Goal: Information Seeking & Learning: Learn about a topic

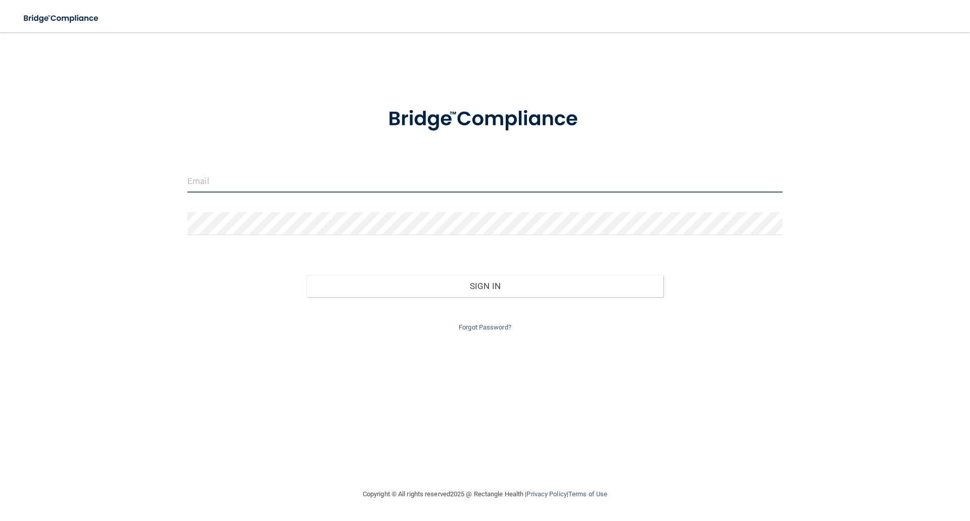
click at [248, 173] on input "email" at bounding box center [485, 181] width 595 height 23
type input "[EMAIL_ADDRESS][DOMAIN_NAME]"
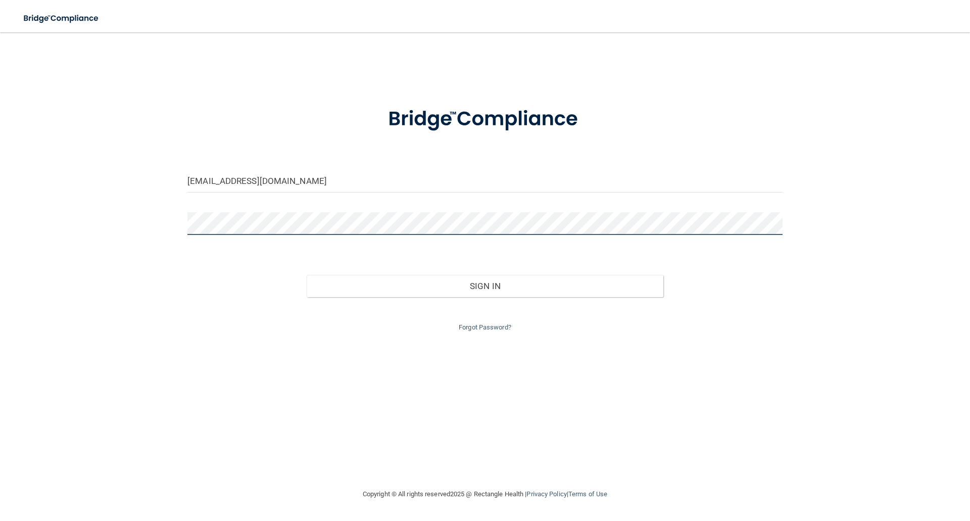
click at [307, 275] on button "Sign In" at bounding box center [485, 286] width 357 height 22
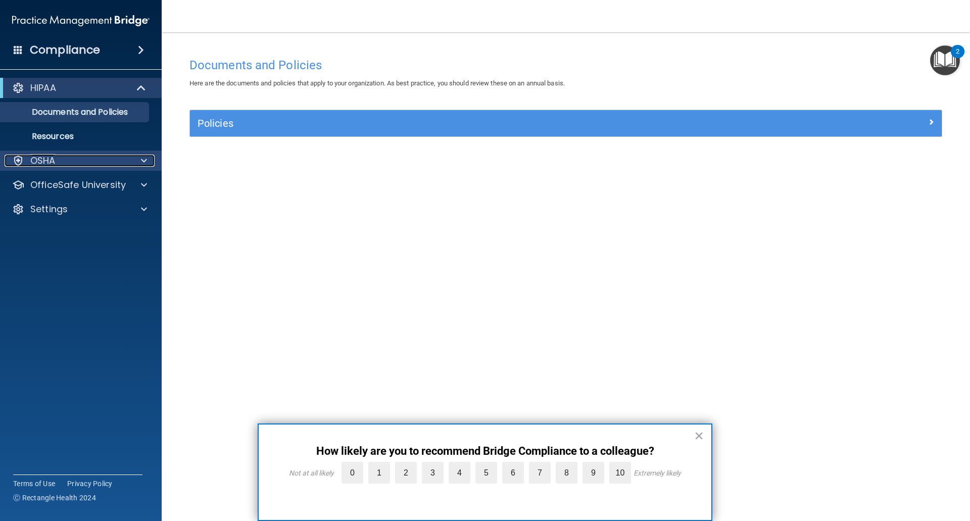
click at [69, 166] on div "OSHA" at bounding box center [67, 161] width 125 height 12
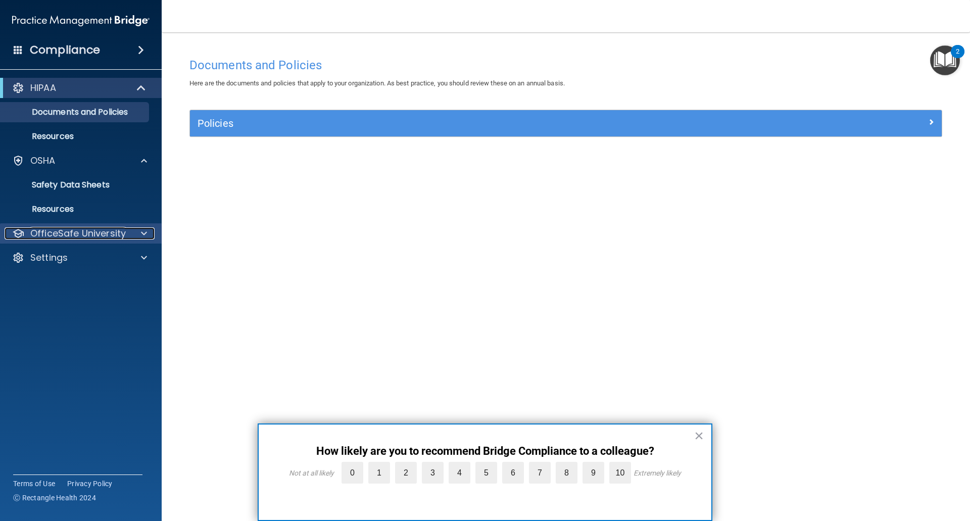
click at [77, 232] on p "OfficeSafe University" at bounding box center [78, 233] width 96 height 12
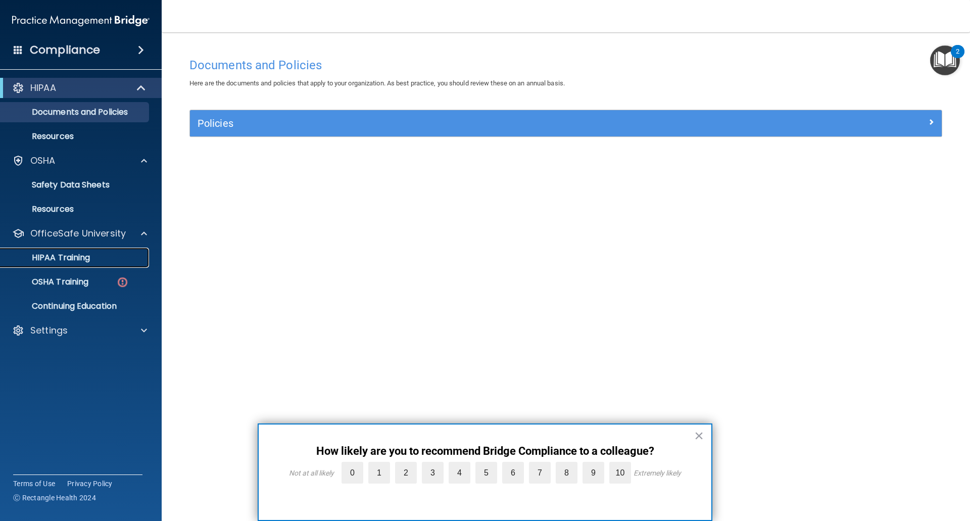
click at [81, 261] on p "HIPAA Training" at bounding box center [48, 258] width 83 height 10
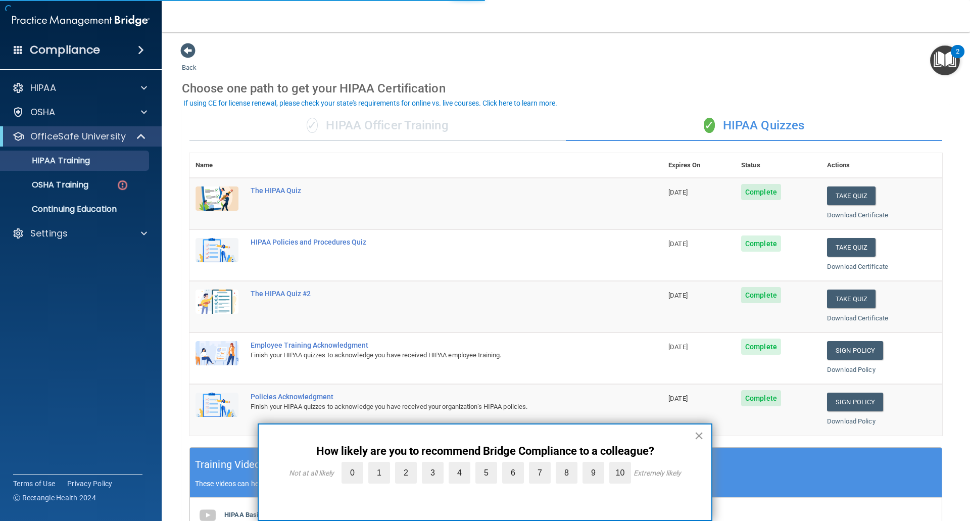
click at [699, 430] on button "×" at bounding box center [699, 436] width 10 height 16
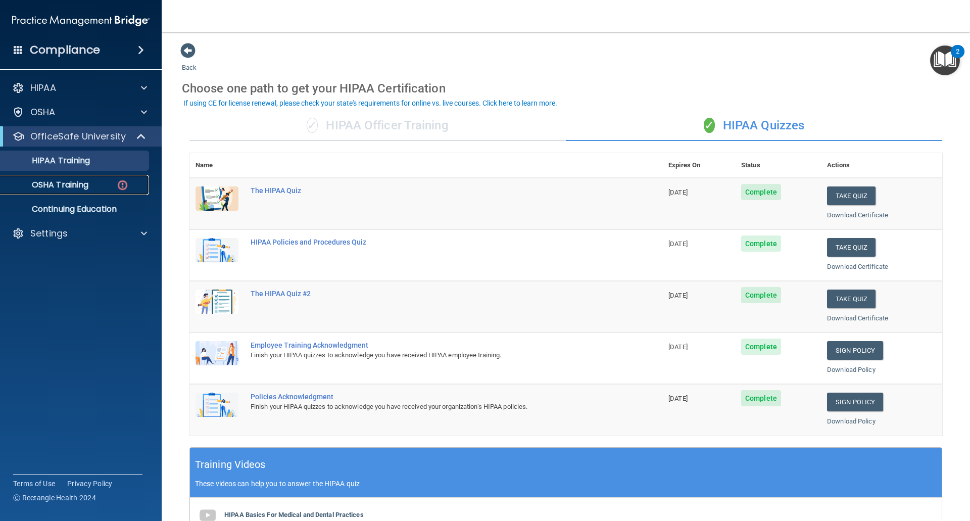
click at [83, 188] on p "OSHA Training" at bounding box center [48, 185] width 82 height 10
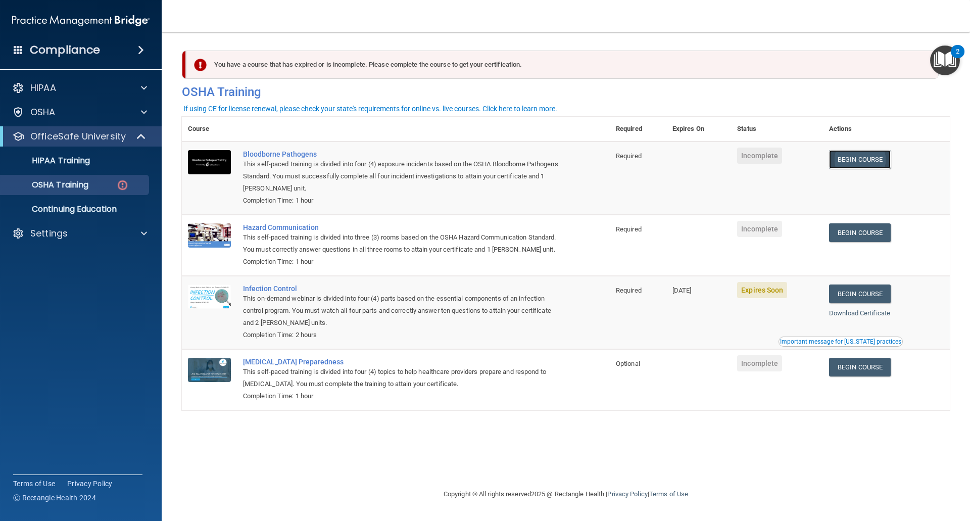
click at [863, 160] on link "Begin Course" at bounding box center [860, 159] width 62 height 19
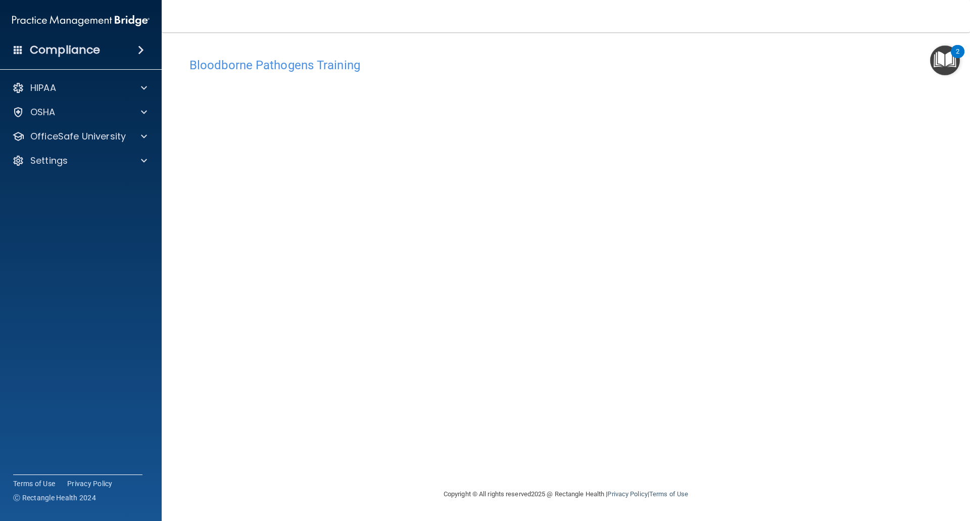
click at [942, 65] on img "Open Resource Center, 2 new notifications" at bounding box center [946, 60] width 30 height 30
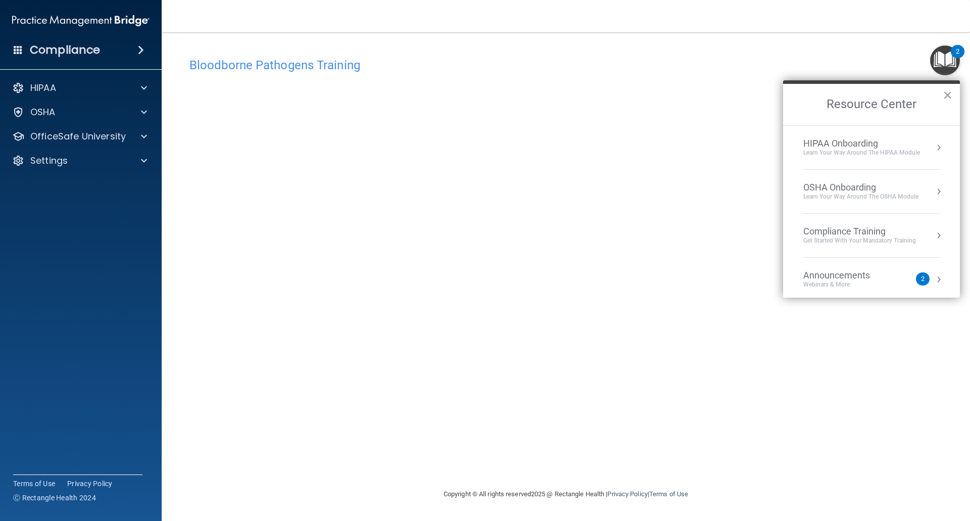
click at [852, 69] on h4 "Bloodborne Pathogens Training" at bounding box center [566, 65] width 753 height 13
click at [958, 63] on div "2" at bounding box center [958, 58] width 4 height 13
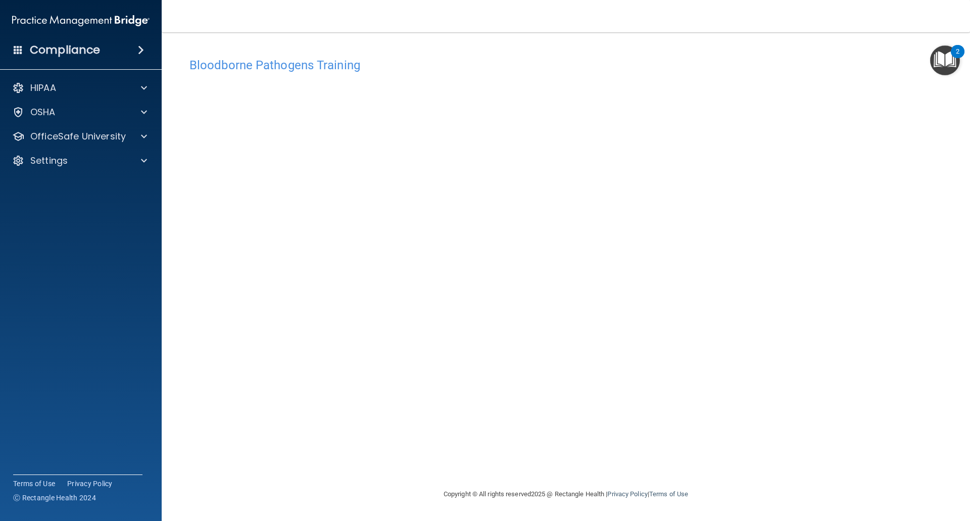
click at [813, 432] on div "Bloodborne Pathogens Training This course doesn’t expire until . Are you sure y…" at bounding box center [566, 271] width 768 height 436
click at [116, 120] on div "OSHA" at bounding box center [81, 112] width 162 height 20
click at [118, 143] on div "OfficeSafe University" at bounding box center [81, 136] width 162 height 20
click at [146, 139] on span at bounding box center [144, 136] width 6 height 12
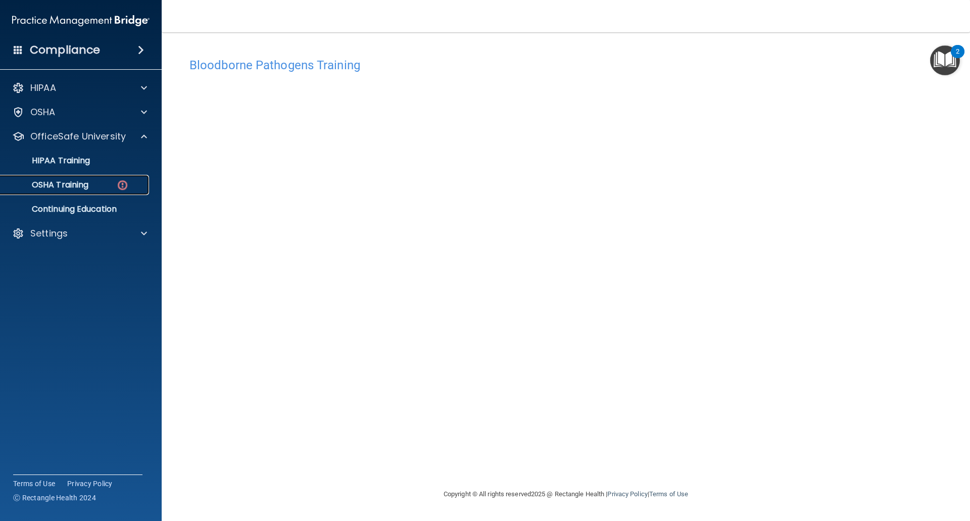
click at [121, 183] on img at bounding box center [122, 185] width 13 height 13
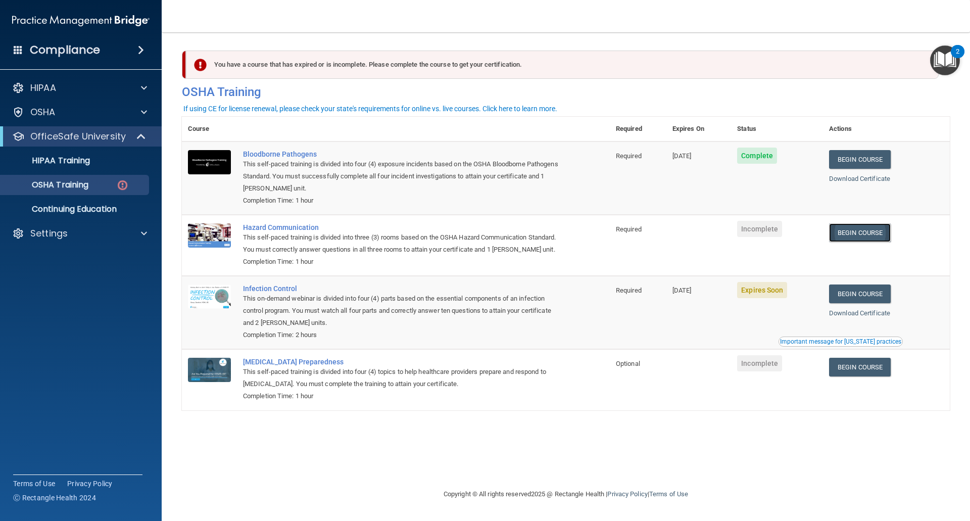
click at [851, 237] on link "Begin Course" at bounding box center [860, 232] width 62 height 19
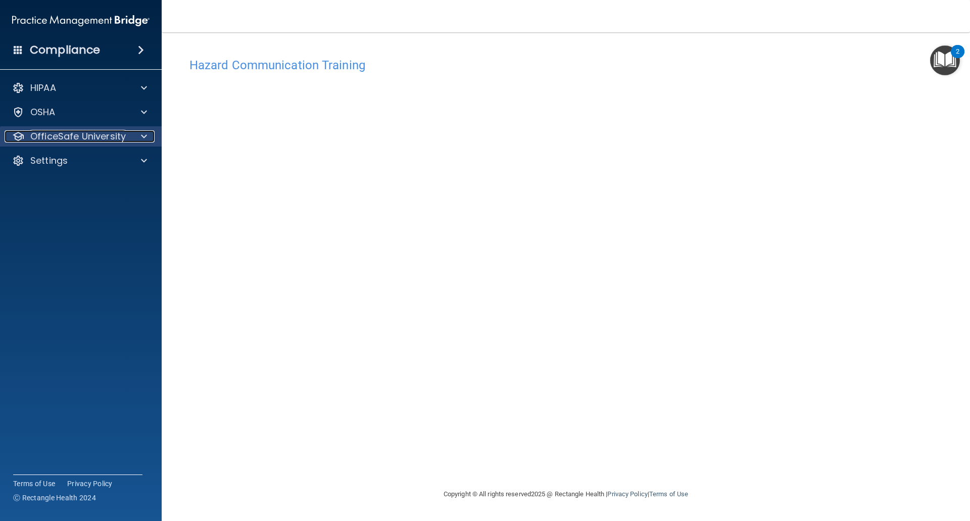
click at [97, 141] on p "OfficeSafe University" at bounding box center [78, 136] width 96 height 12
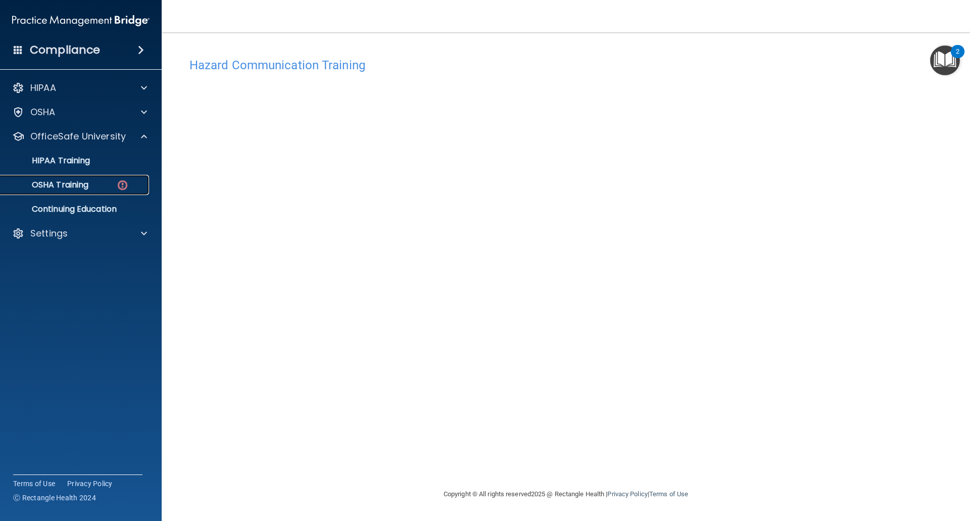
click at [106, 190] on div "OSHA Training" at bounding box center [76, 185] width 138 height 10
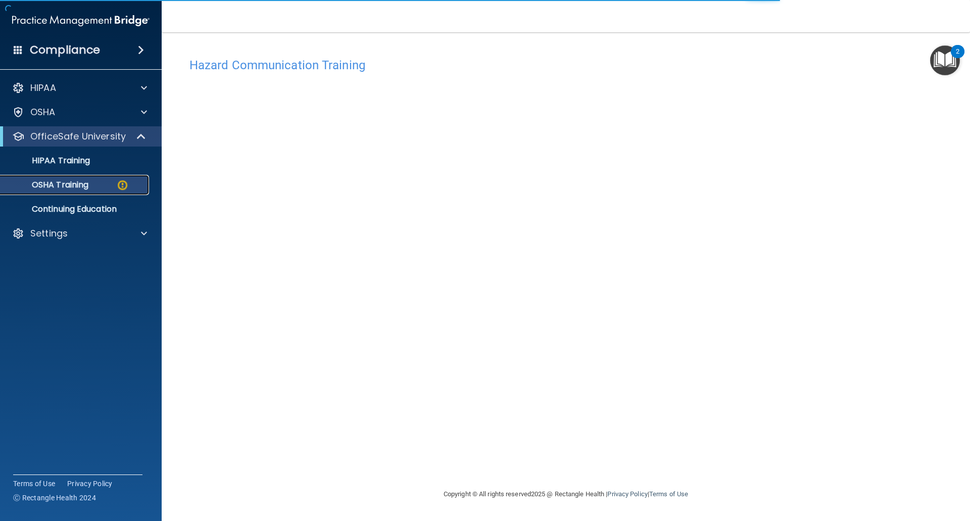
click at [71, 184] on p "OSHA Training" at bounding box center [48, 185] width 82 height 10
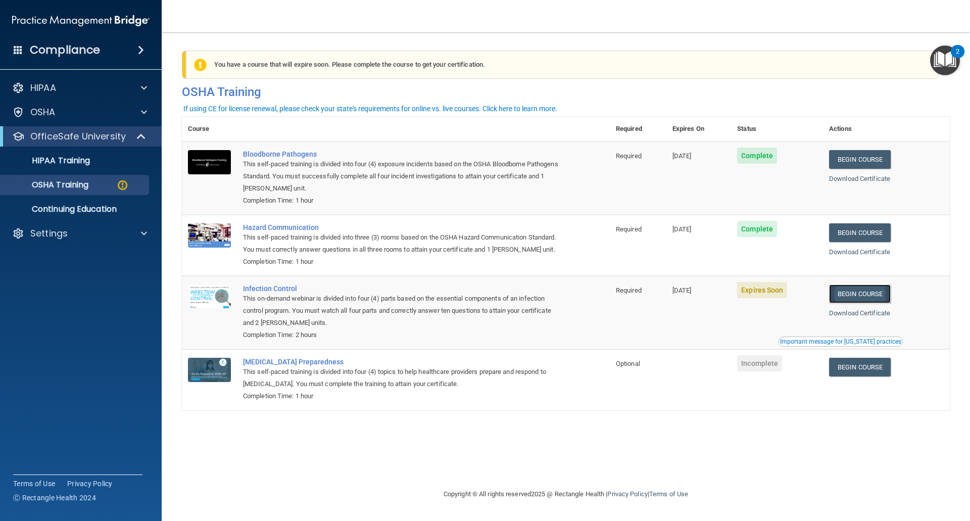
click at [864, 303] on link "Begin Course" at bounding box center [860, 294] width 62 height 19
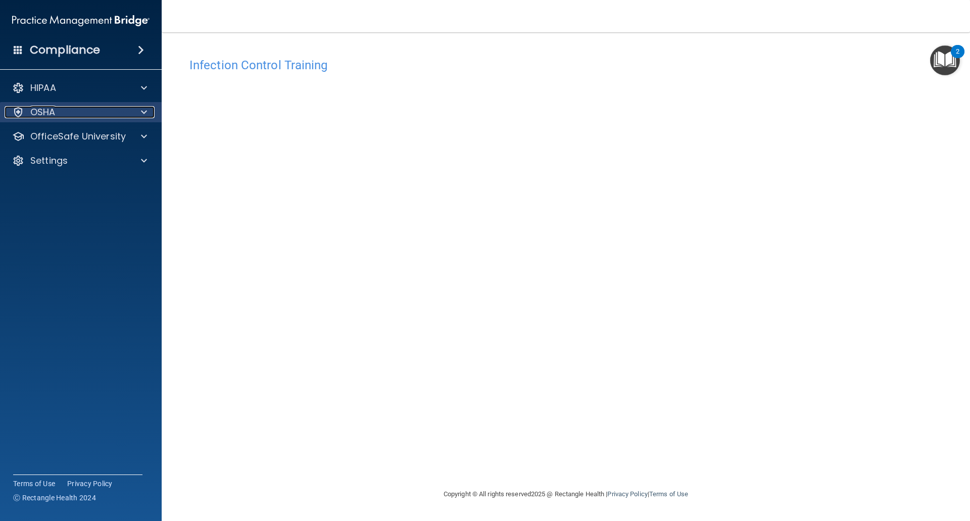
click at [62, 115] on div "OSHA" at bounding box center [67, 112] width 125 height 12
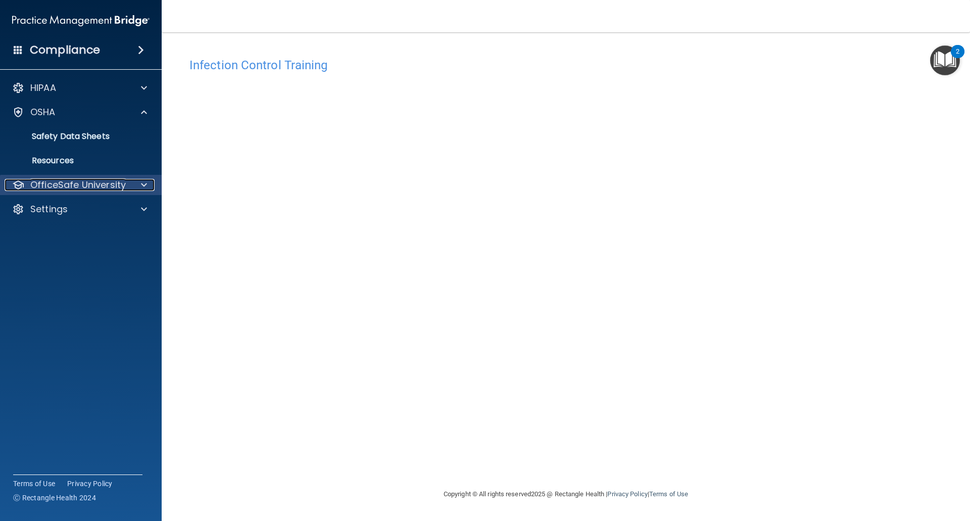
click at [74, 183] on p "OfficeSafe University" at bounding box center [78, 185] width 96 height 12
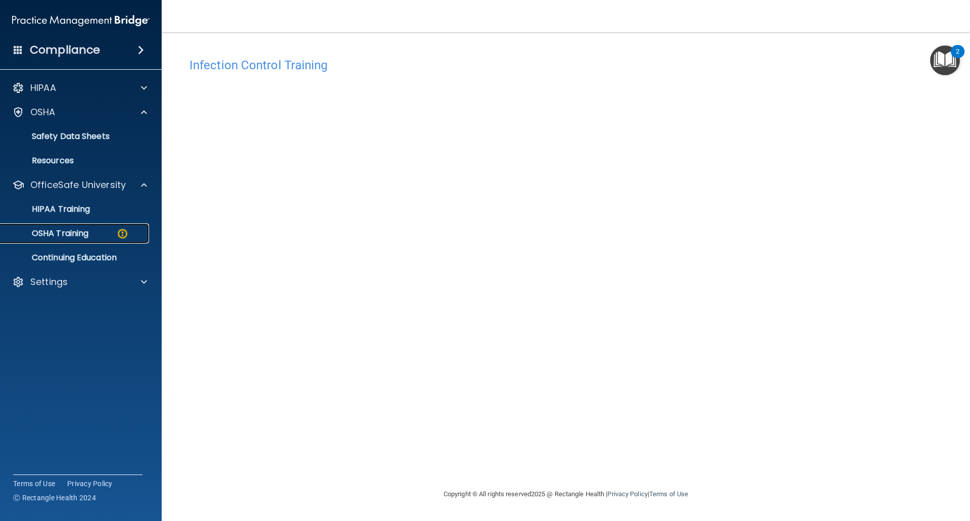
click at [80, 228] on p "OSHA Training" at bounding box center [48, 233] width 82 height 10
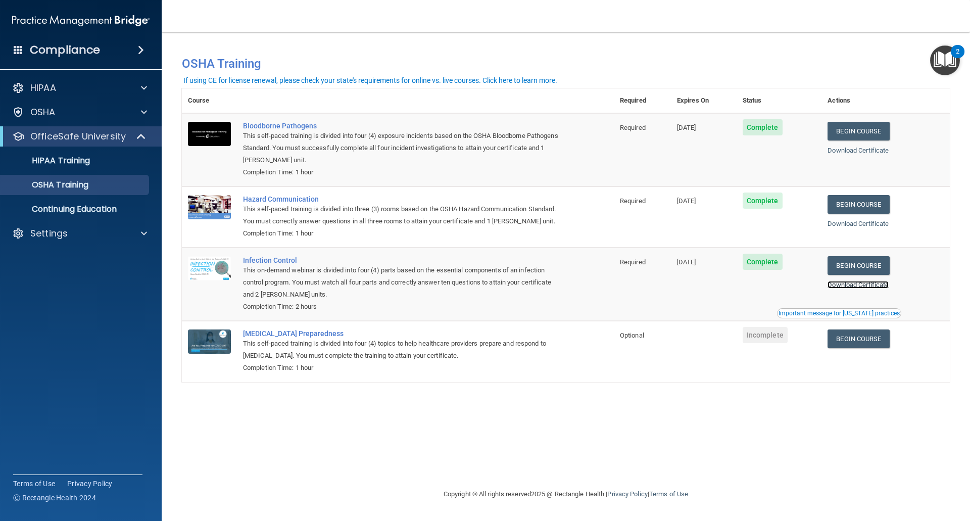
click at [857, 289] on link "Download Certificate" at bounding box center [858, 285] width 61 height 8
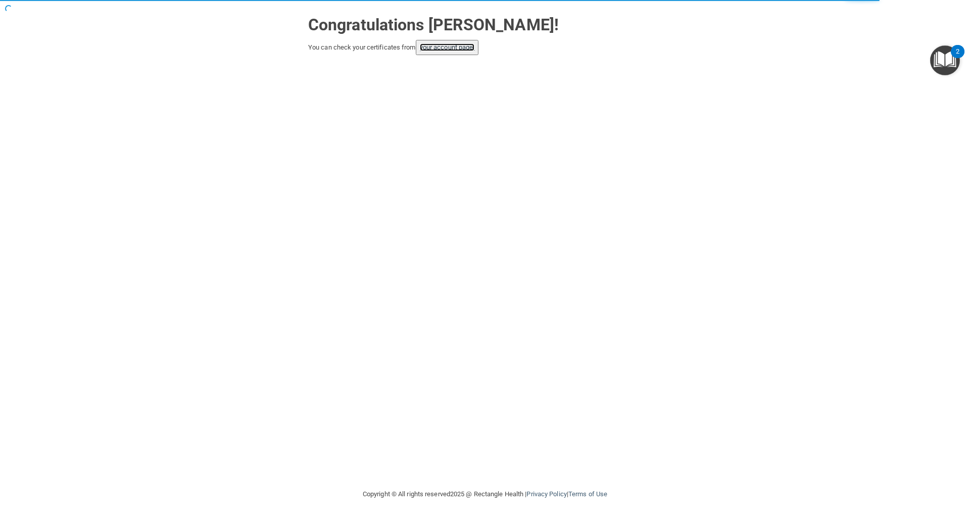
click at [462, 51] on link "your account page!" at bounding box center [447, 47] width 55 height 8
